Goal: Transaction & Acquisition: Purchase product/service

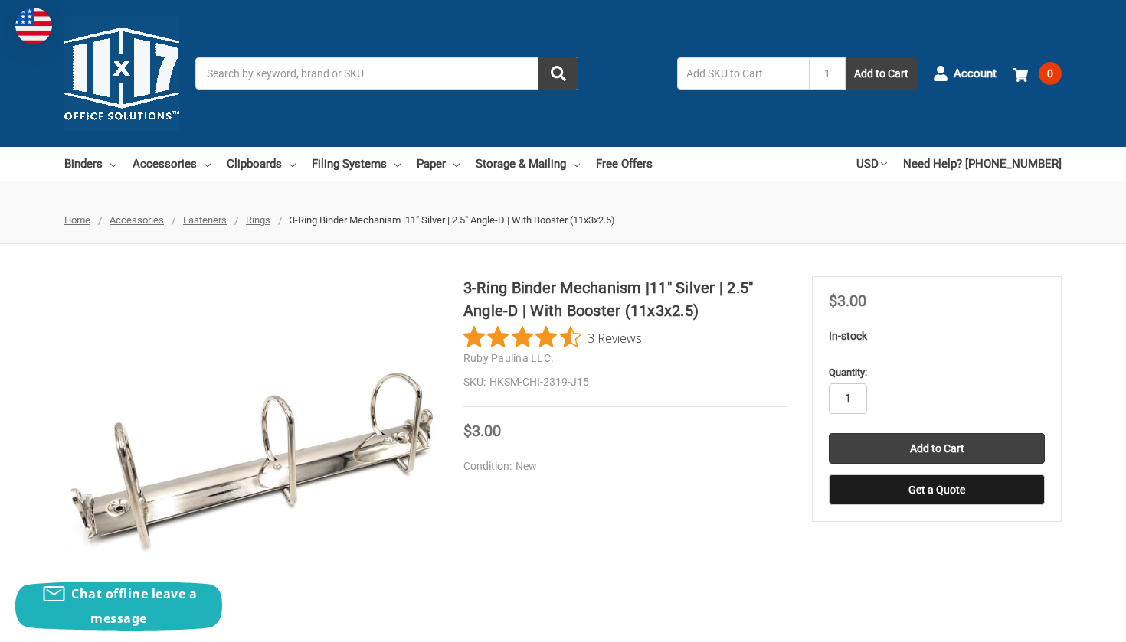
click at [854, 396] on input "1" at bounding box center [848, 399] width 38 height 31
type input "75"
click at [929, 450] on input "Add to Cart" at bounding box center [937, 448] width 216 height 31
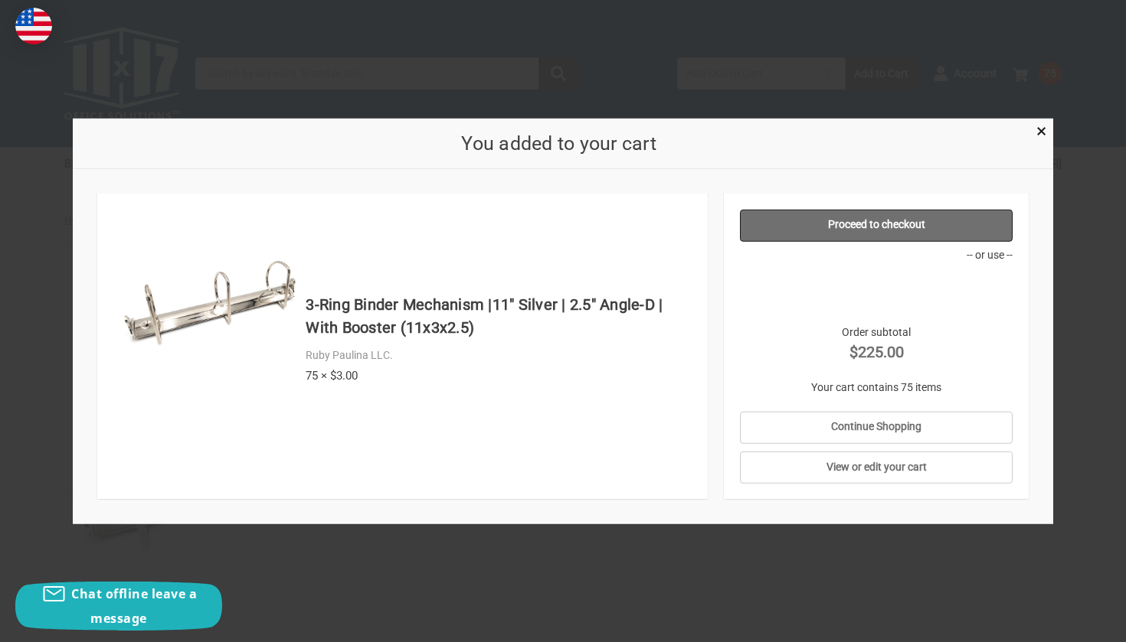
click at [847, 227] on link "Proceed to checkout" at bounding box center [876, 225] width 273 height 32
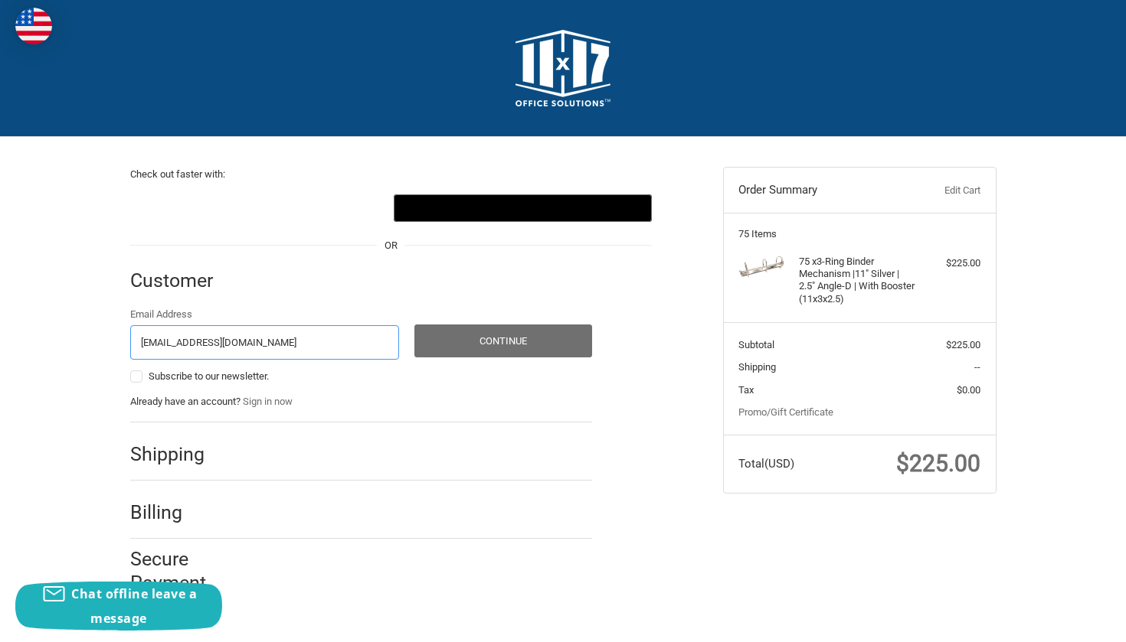
type input "nicholasganga85@gmail.com"
click at [462, 347] on button "Continue" at bounding box center [503, 341] width 178 height 33
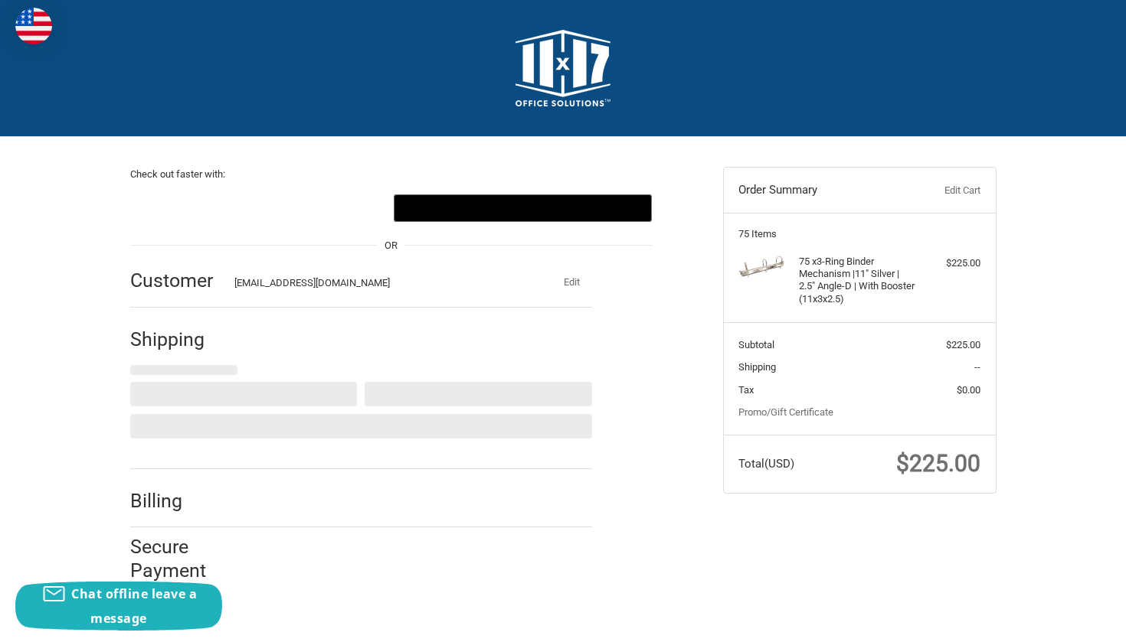
select select "US"
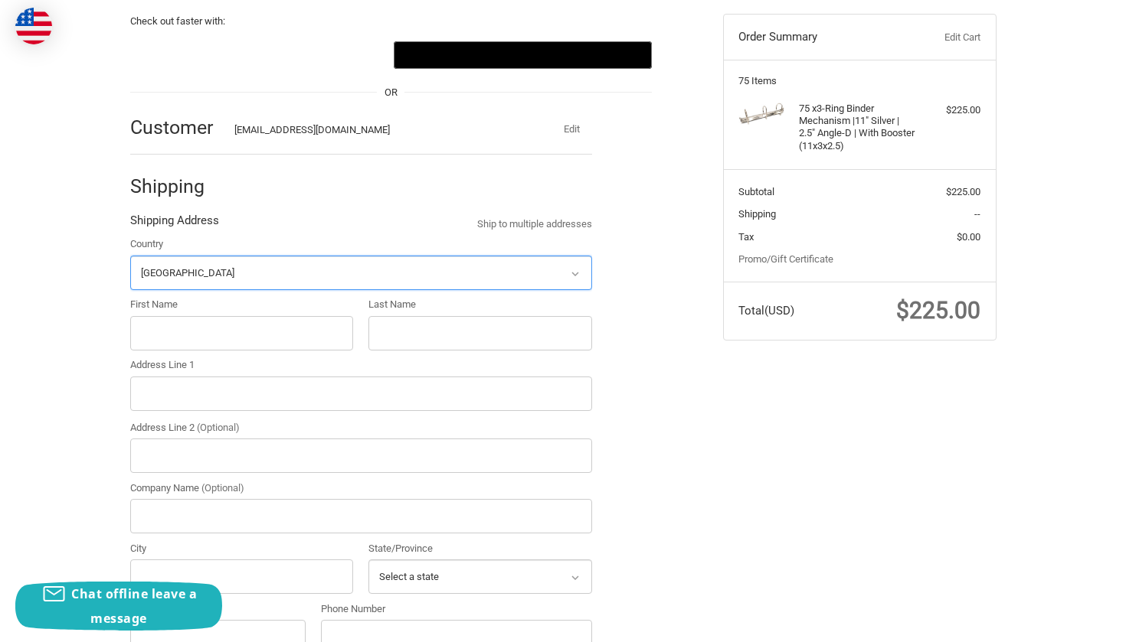
scroll to position [178, 0]
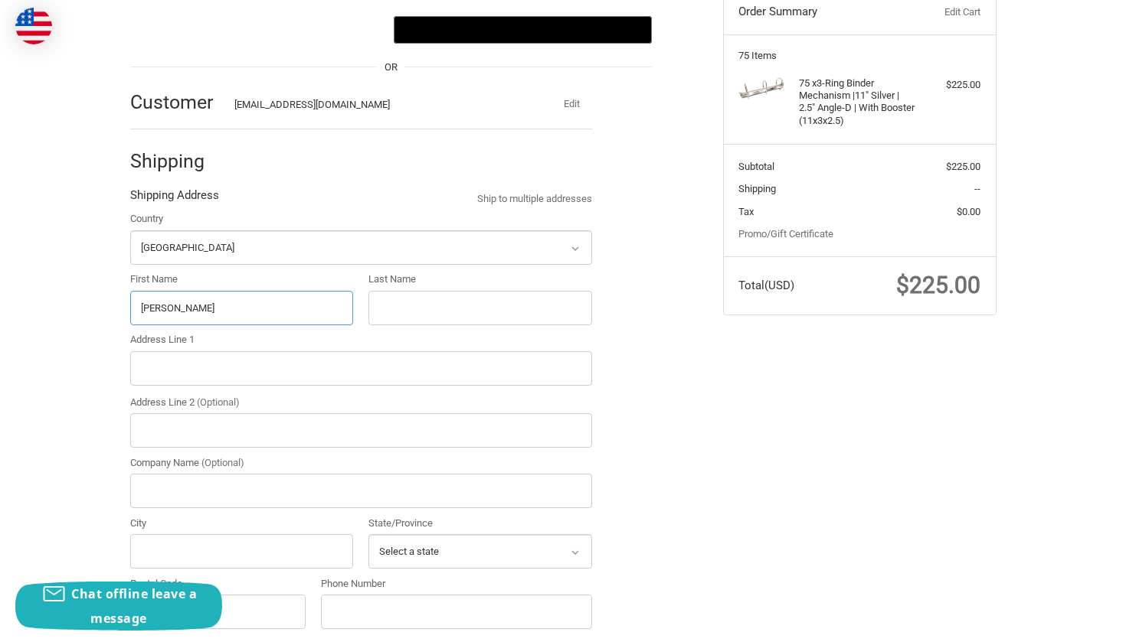
type input "nicholas"
type input "ganga"
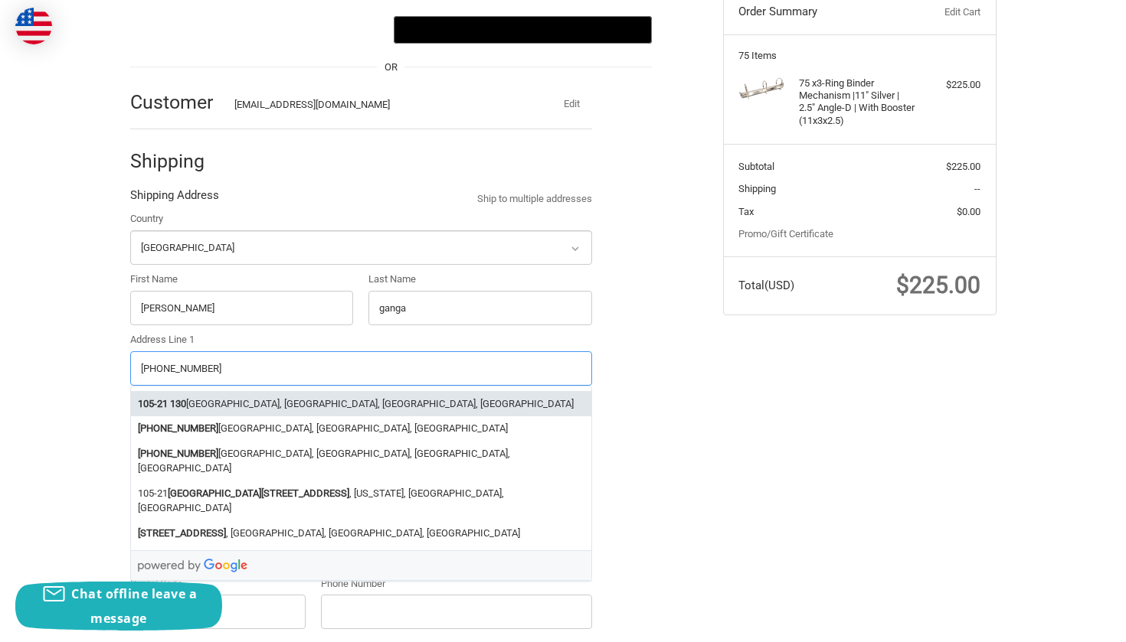
click at [482, 406] on li "105-21 130 th Street, South Richmond Hill, NY, USA" at bounding box center [361, 403] width 460 height 25
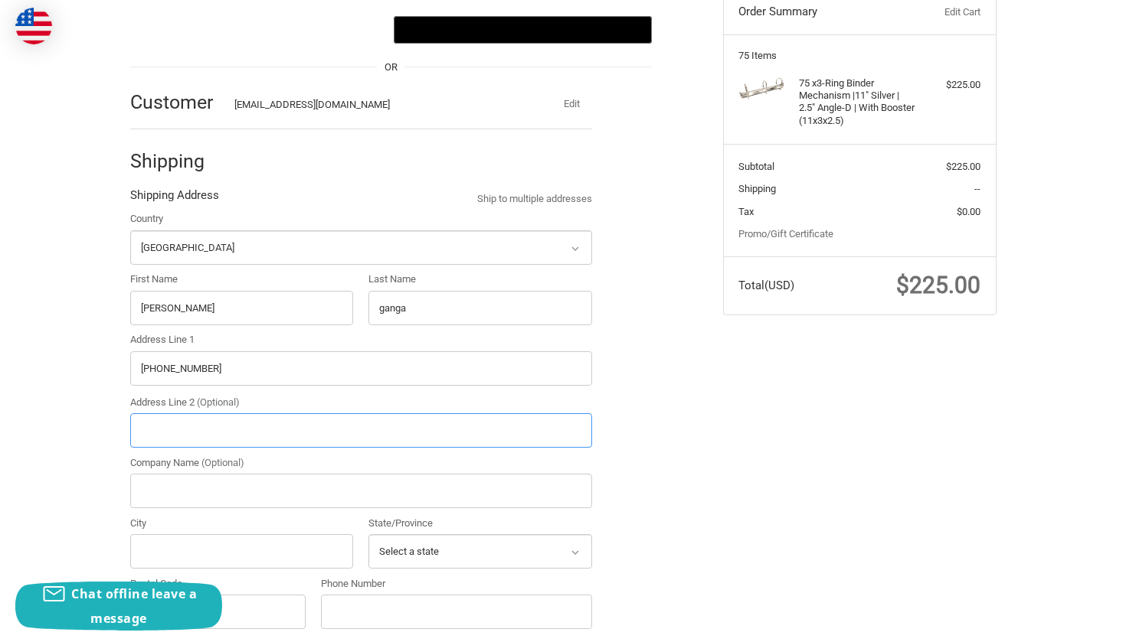
type input "105-21 130th Street"
type input "South Richmond Hill"
type input "11419"
select select "NY"
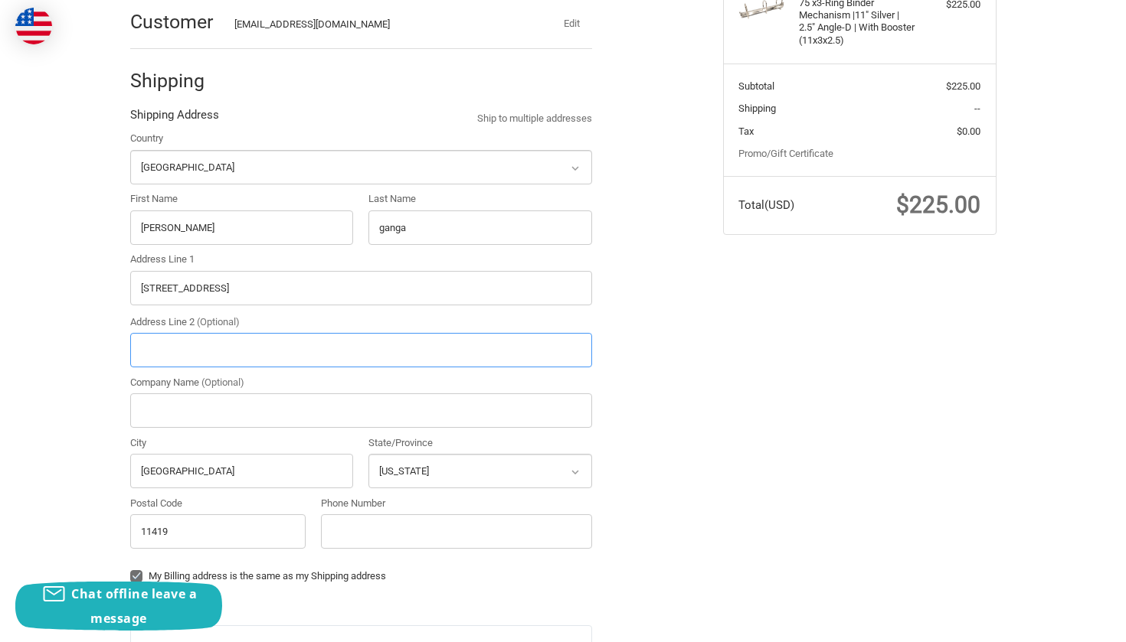
scroll to position [263, 0]
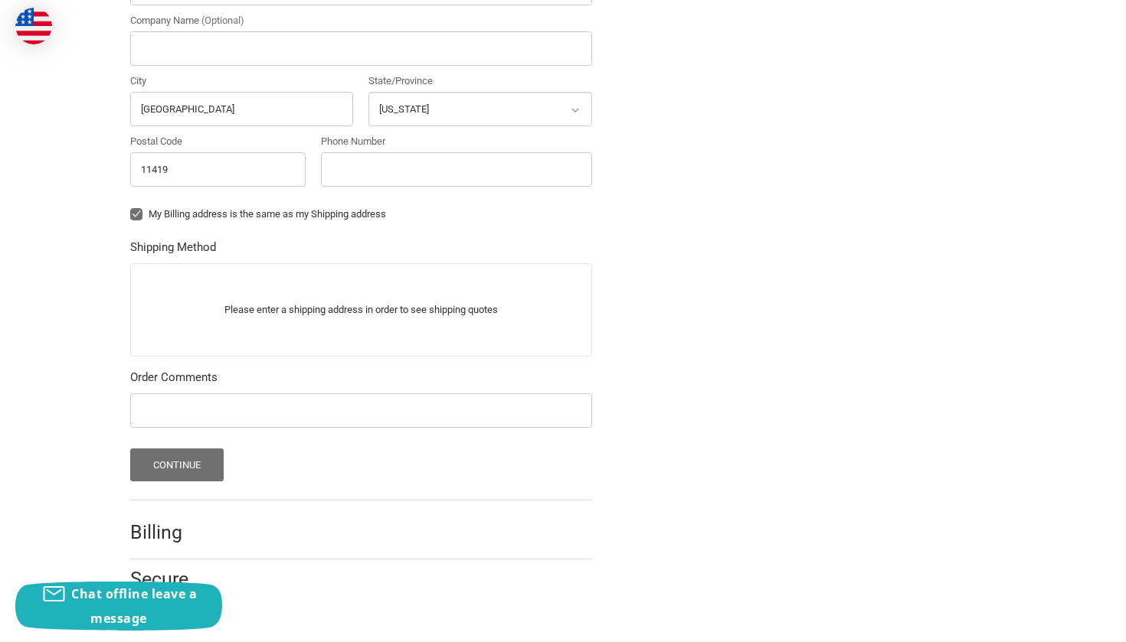
click at [185, 463] on button "Continue" at bounding box center [177, 465] width 94 height 33
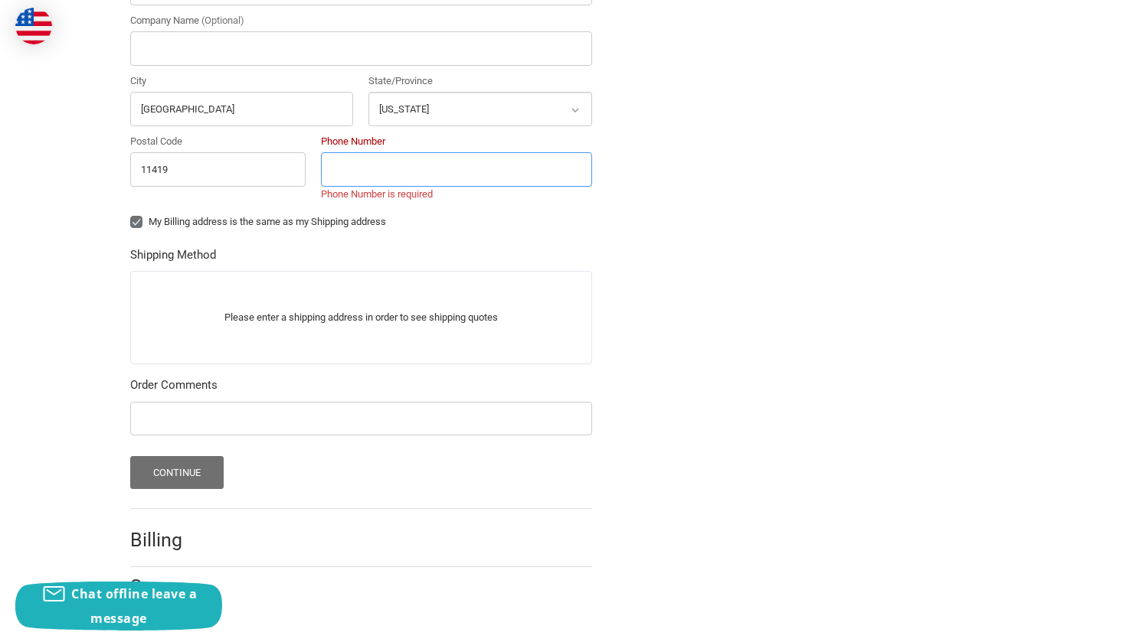
scroll to position [465, 0]
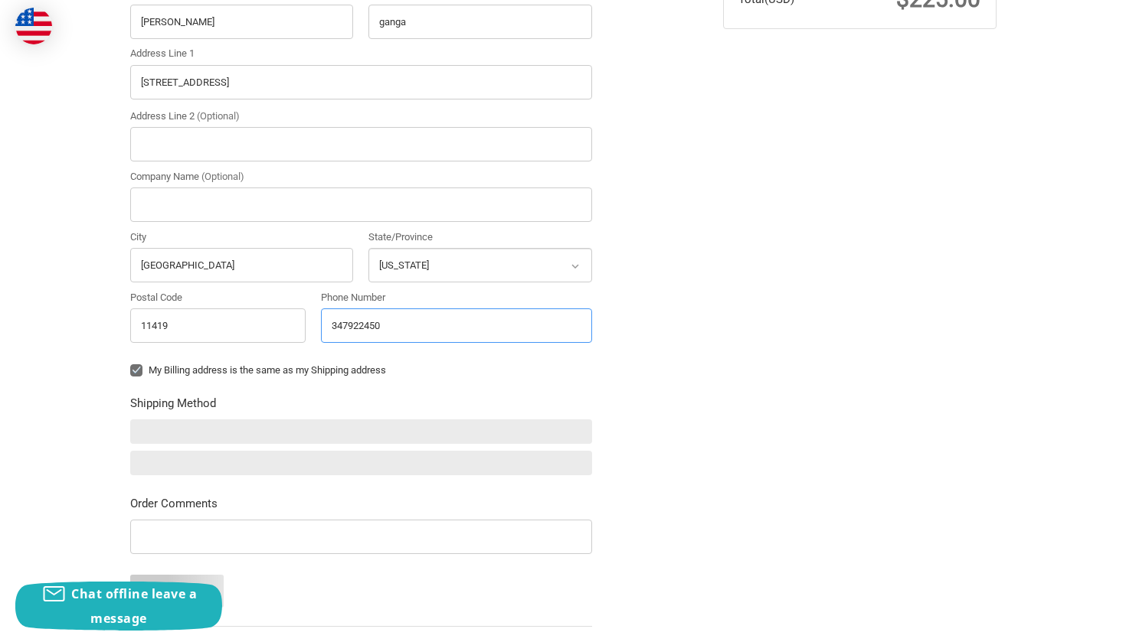
type input "3479224505"
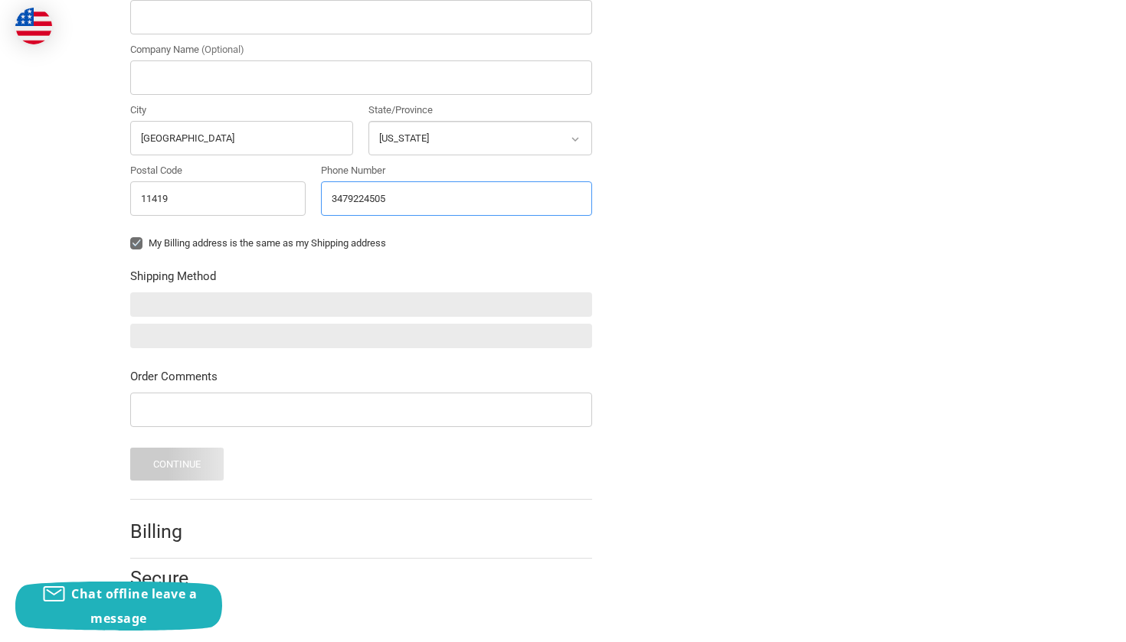
scroll to position [591, 0]
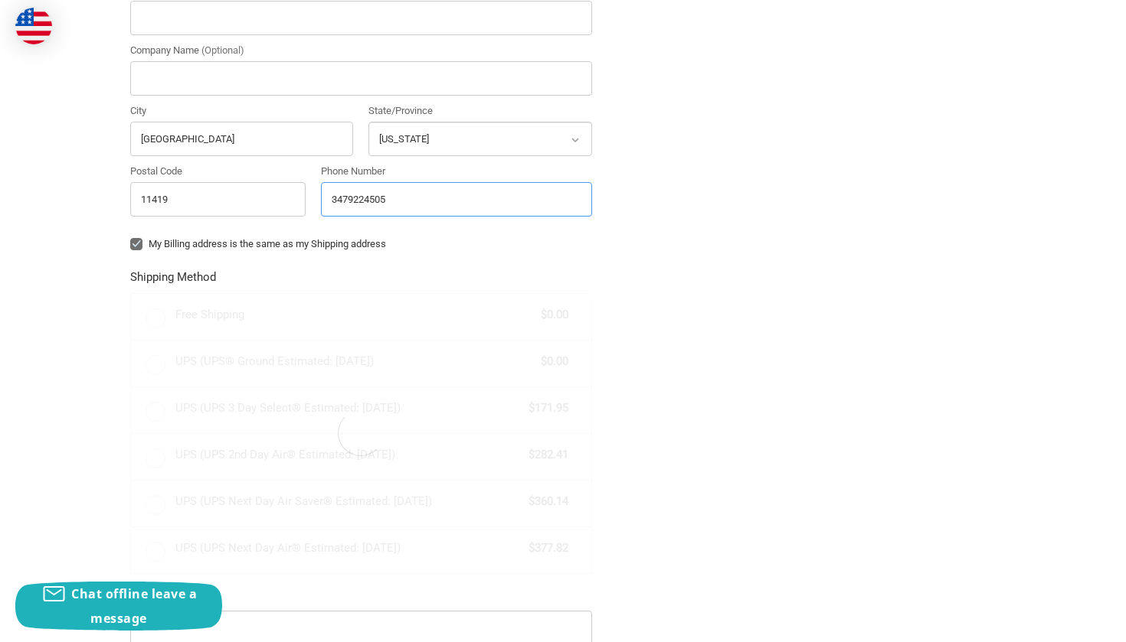
radio input "true"
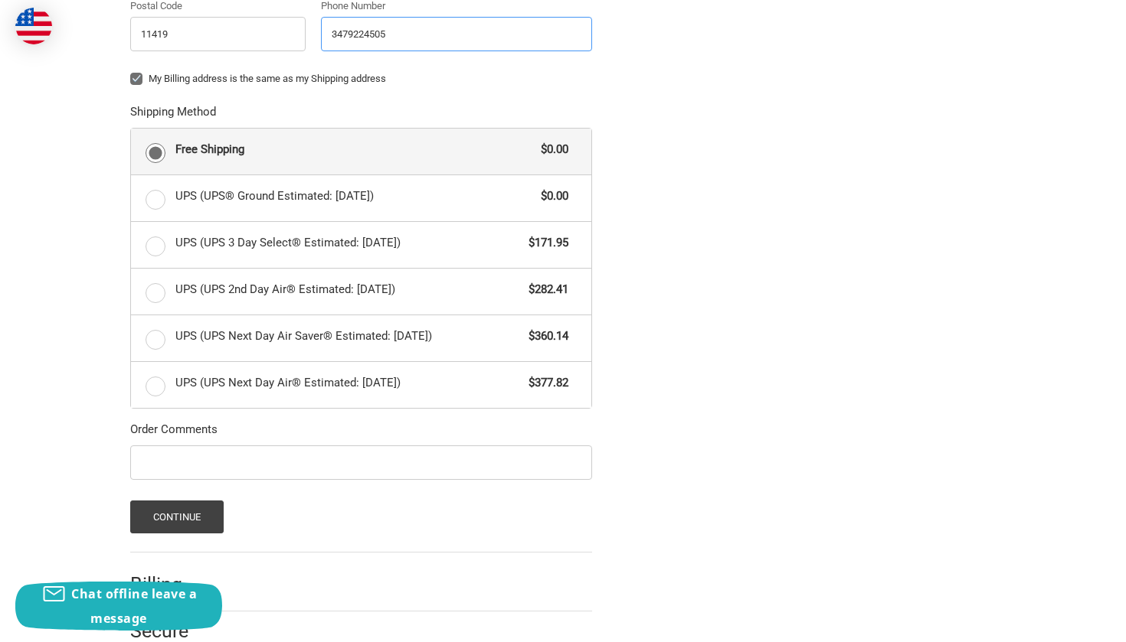
scroll to position [757, 0]
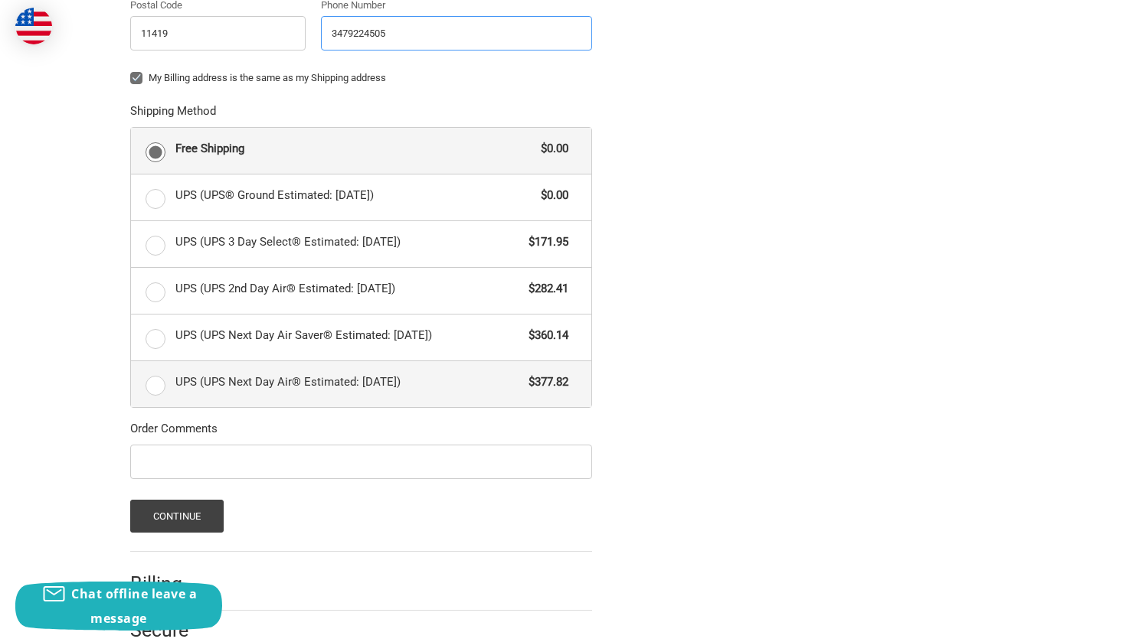
type input "3479224505"
click at [496, 381] on span "UPS (UPS Next Day Air® Estimated: Mon, Aug 25)" at bounding box center [348, 383] width 346 height 18
click at [132, 362] on input "UPS (UPS Next Day Air® Estimated: Mon, Aug 25) $377.82" at bounding box center [131, 361] width 1 height 1
radio input "true"
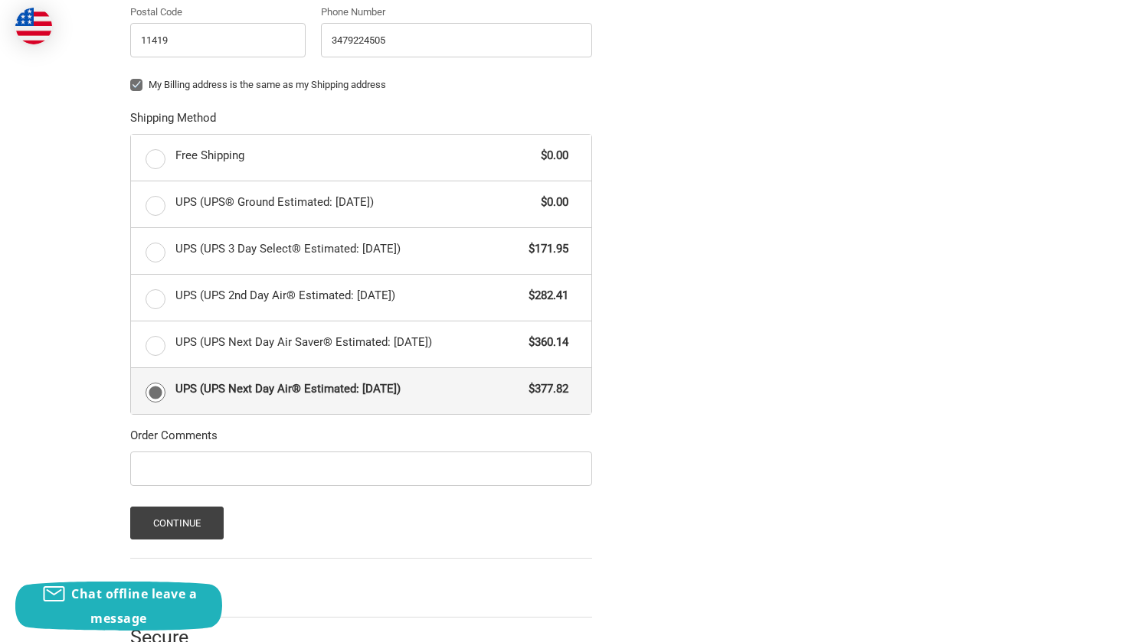
scroll to position [751, 0]
drag, startPoint x: 595, startPoint y: 49, endPoint x: 324, endPoint y: 27, distance: 272.0
click at [324, 27] on div "Phone Number 3479224505" at bounding box center [456, 34] width 286 height 60
click at [312, 24] on div "Postal Code 11419" at bounding box center [218, 30] width 191 height 53
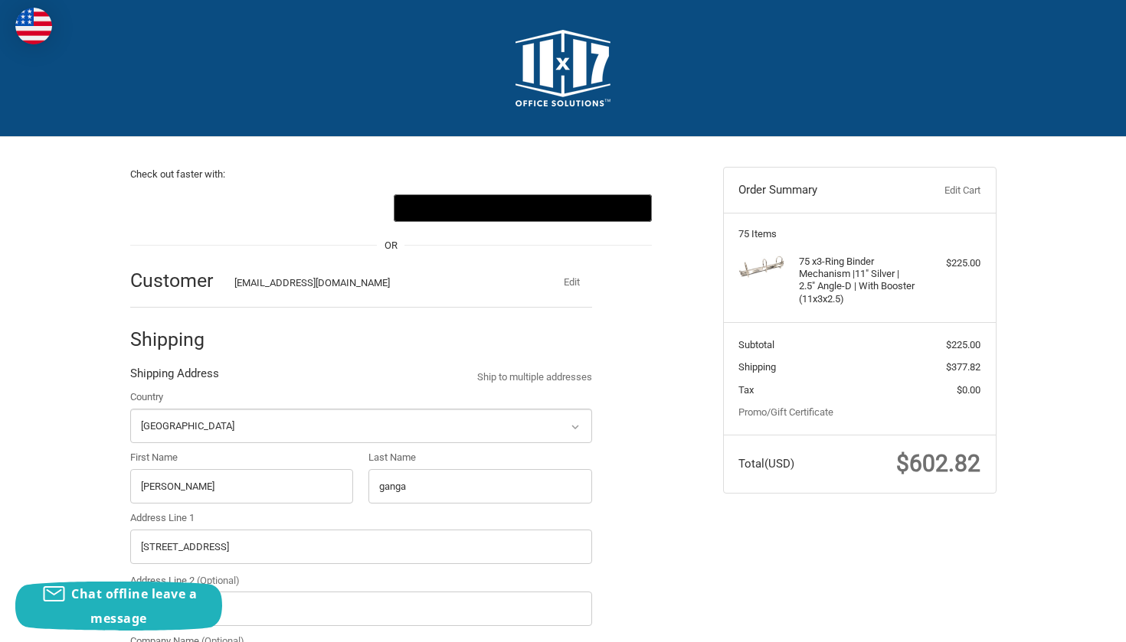
scroll to position [0, 0]
click at [845, 270] on h4 "75 x 3-Ring Binder Mechanism |11" Silver | 2.5" Angle-D | With Booster (11x3x2.…" at bounding box center [857, 281] width 117 height 50
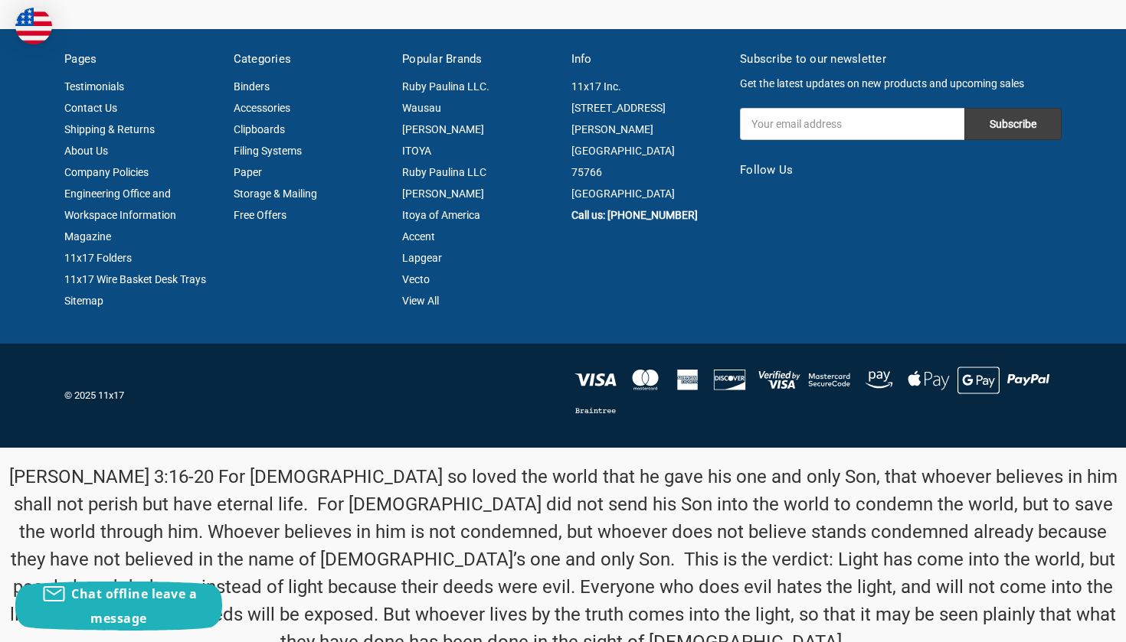
scroll to position [2580, 0]
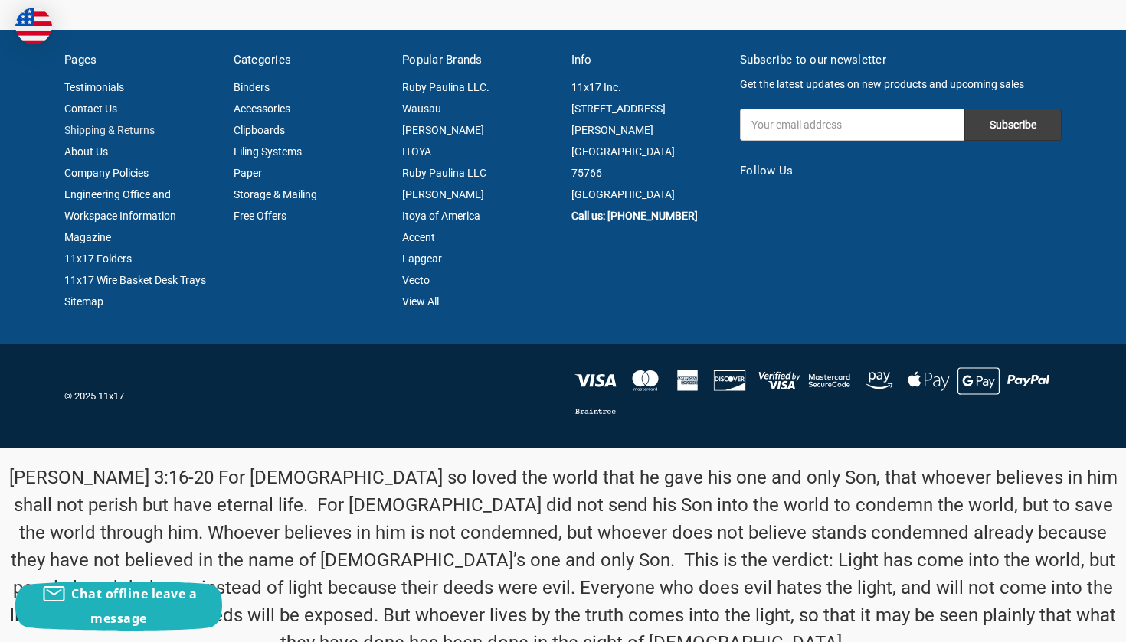
click at [126, 124] on link "Shipping & Returns" at bounding box center [109, 130] width 90 height 12
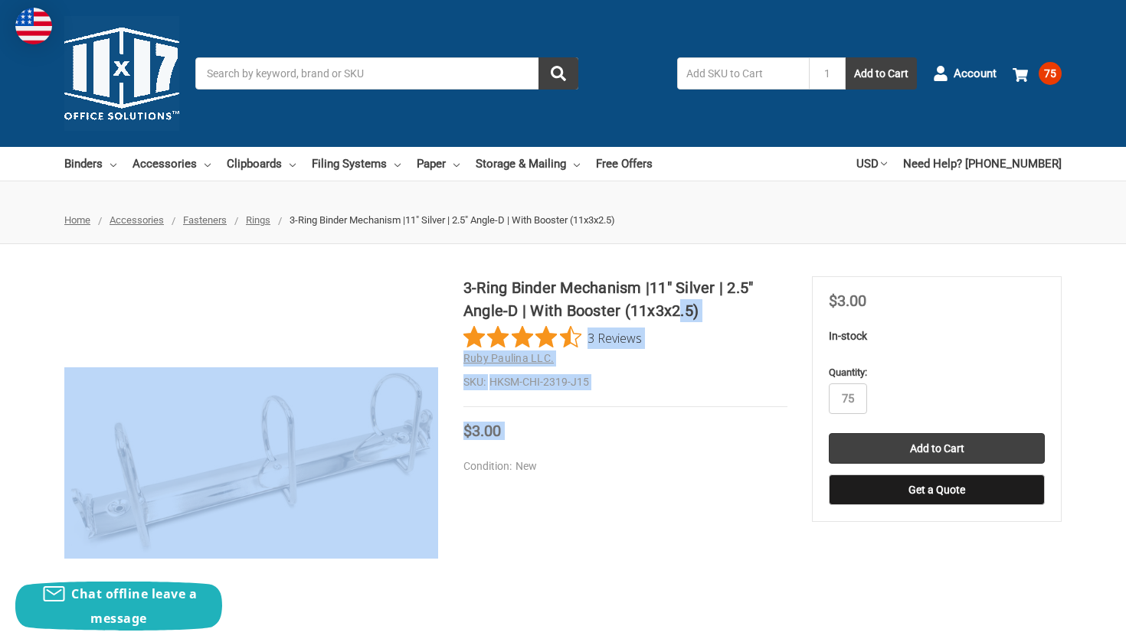
drag, startPoint x: 459, startPoint y: 280, endPoint x: 688, endPoint y: 300, distance: 229.8
click at [688, 301] on div "3-Ring Binder Mechanism |11" Silver | 2.5" Angle-D | With Booster (11x3x2.5) 3 …" at bounding box center [563, 463] width 1126 height 374
click at [688, 300] on h1 "3-Ring Binder Mechanism |11" Silver | 2.5" Angle-D | With Booster (11x3x2.5)" at bounding box center [625, 299] width 324 height 46
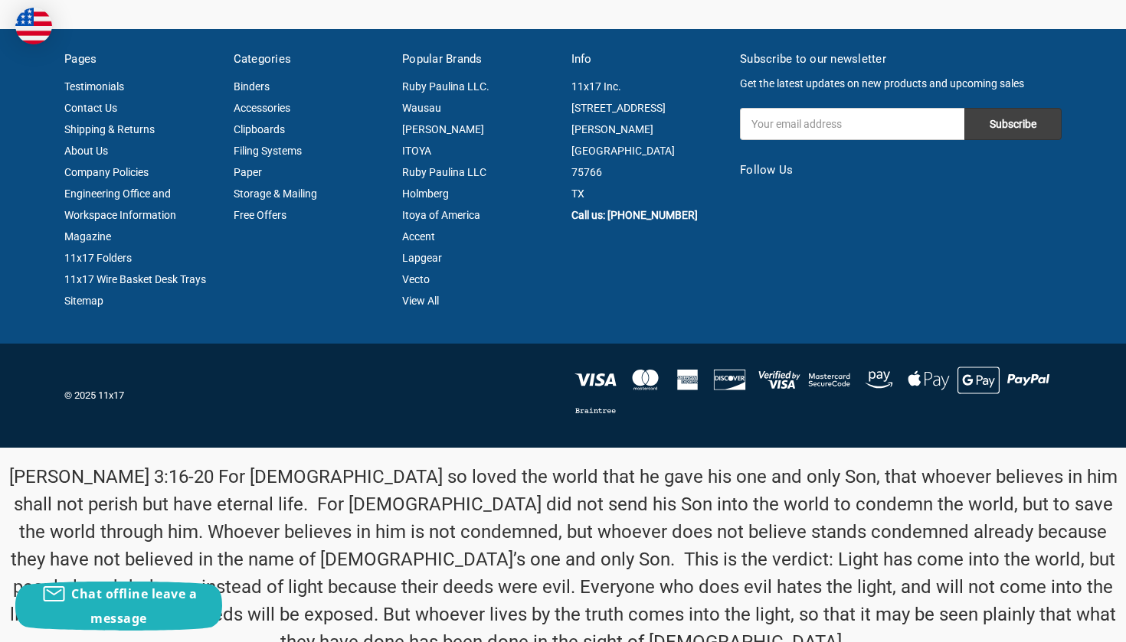
scroll to position [2580, 0]
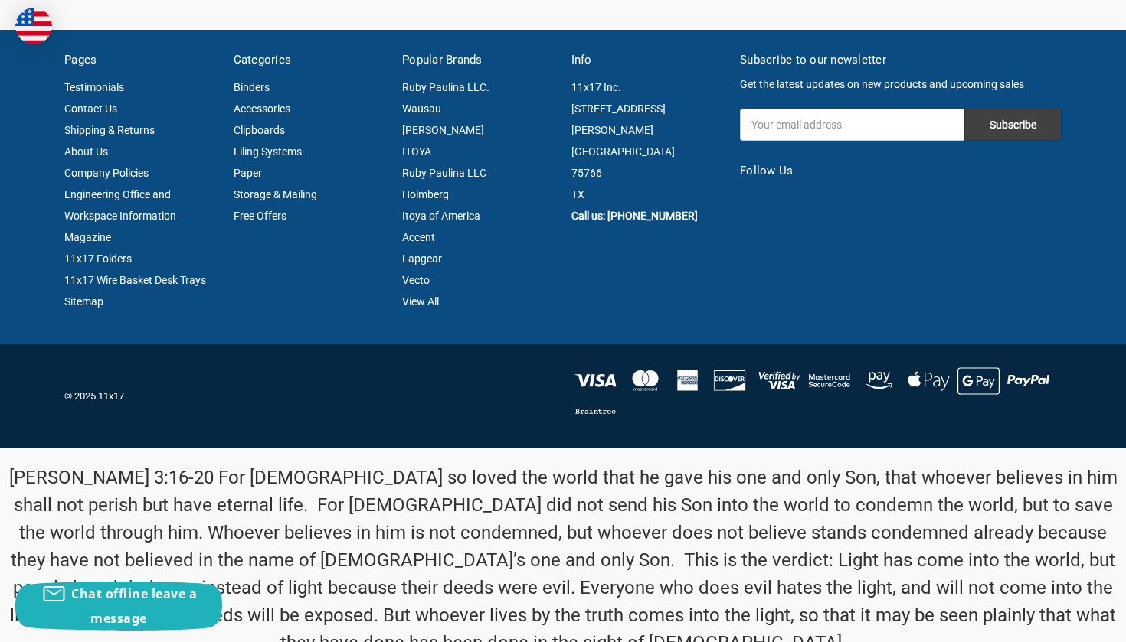
drag, startPoint x: 573, startPoint y: 87, endPoint x: 613, endPoint y: 135, distance: 63.0
click at [613, 135] on address "11x17 Inc. [STREET_ADDRESS][PERSON_NAME]" at bounding box center [647, 141] width 153 height 129
copy address "[STREET_ADDRESS][PERSON_NAME]"
click at [602, 131] on address "11x17 Inc. [STREET_ADDRESS][PERSON_NAME]" at bounding box center [647, 141] width 153 height 129
drag, startPoint x: 704, startPoint y: 179, endPoint x: 612, endPoint y: 179, distance: 92.7
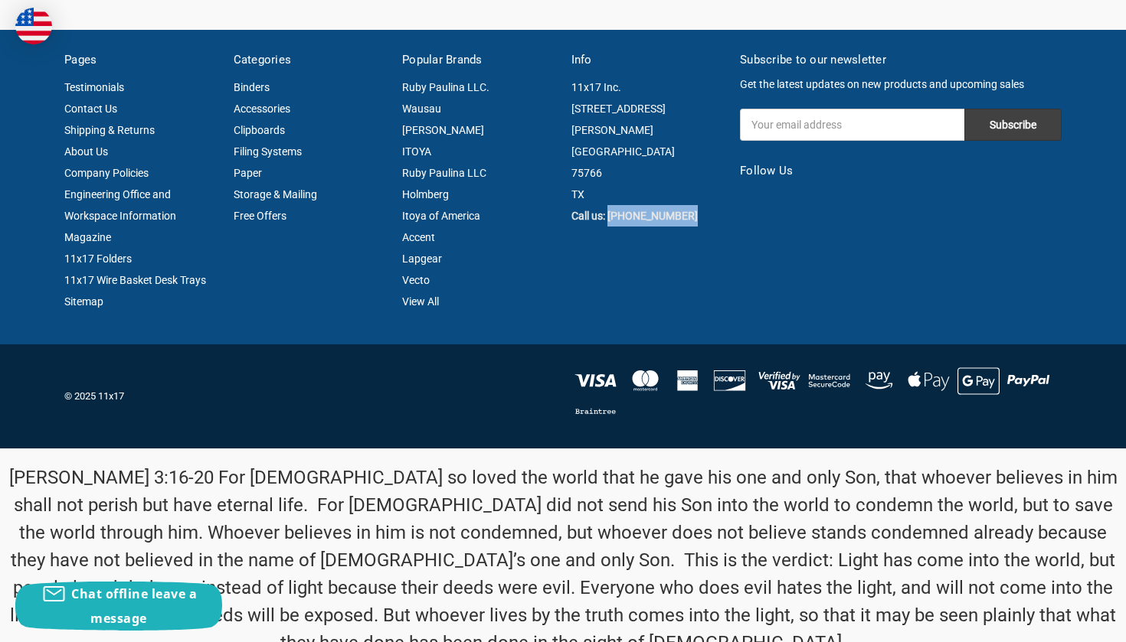
click at [612, 179] on div "11x17 Inc. [STREET_ADDRESS][PERSON_NAME] Call us: [PHONE_NUMBER]" at bounding box center [647, 152] width 153 height 150
